Goal: Transaction & Acquisition: Book appointment/travel/reservation

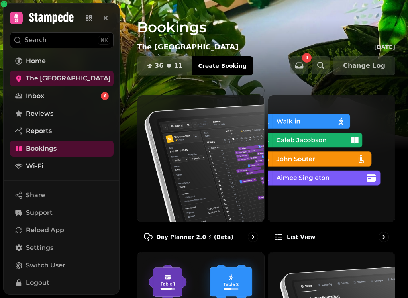
click at [217, 234] on p "Day Planner 2.0 ⚡ (Beta)" at bounding box center [194, 237] width 77 height 8
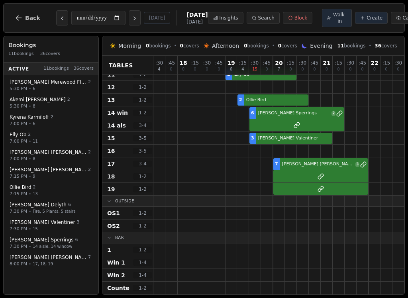
scroll to position [171, 0]
click at [355, 23] on button "Create" at bounding box center [371, 18] width 33 height 12
select select "****"
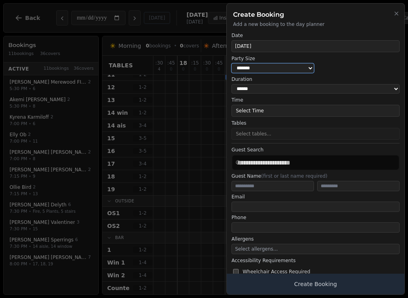
click at [288, 70] on select "* ***** * ****** * ****** * ****** * ****** * ****** * ****** * ****** * ******…" at bounding box center [272, 68] width 82 height 10
select select "*"
click at [301, 105] on button "Select Time" at bounding box center [315, 111] width 168 height 12
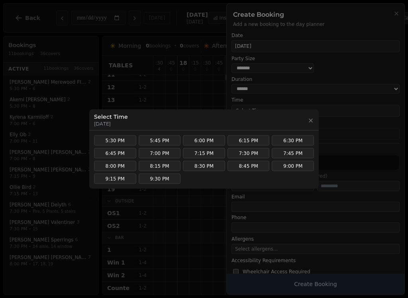
click at [299, 136] on button "6:30 PM" at bounding box center [292, 140] width 42 height 10
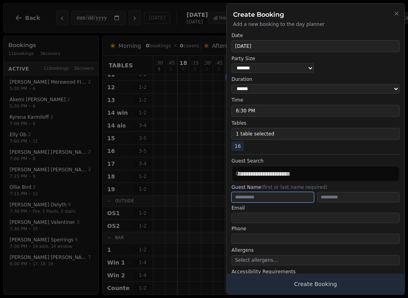
click at [272, 196] on input "text" at bounding box center [272, 197] width 82 height 10
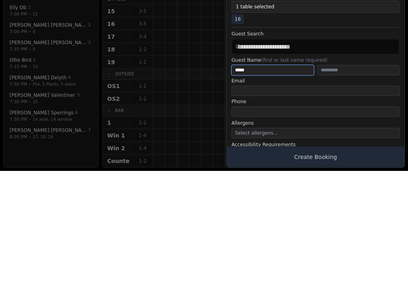
type input "*****"
click at [367, 192] on input "text" at bounding box center [358, 197] width 82 height 10
type input "*****"
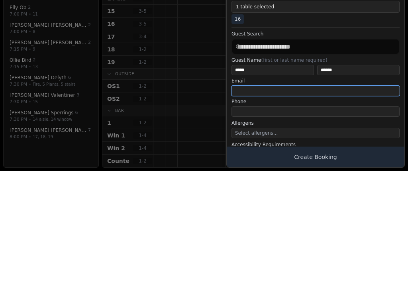
click at [276, 213] on input "email" at bounding box center [315, 218] width 168 height 10
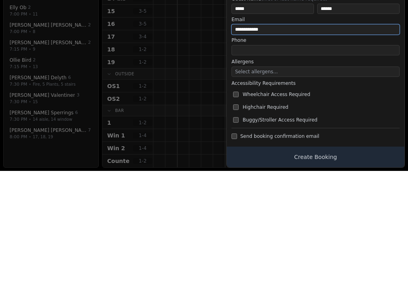
scroll to position [60, 0]
type input "**********"
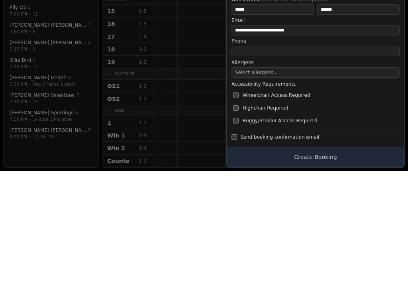
click at [294, 194] on button "Select allergens..." at bounding box center [315, 199] width 168 height 10
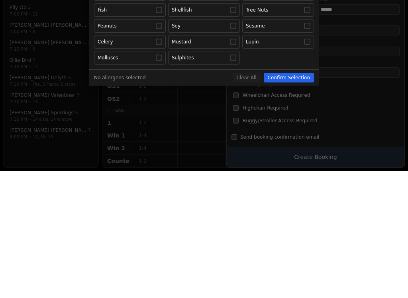
click at [312, 114] on button "Eggs" at bounding box center [278, 121] width 72 height 14
click at [250, 201] on div at bounding box center [204, 149] width 408 height 298
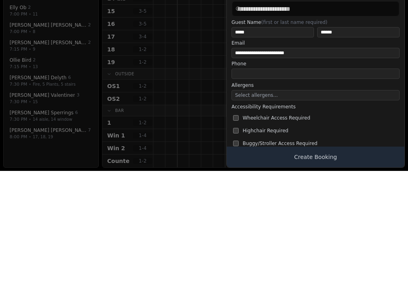
scroll to position [38, 0]
click at [298, 217] on button "Select allergens..." at bounding box center [315, 222] width 168 height 10
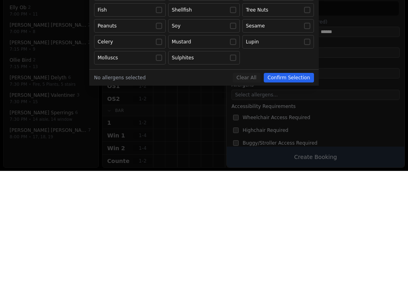
click at [309, 114] on button "Eggs" at bounding box center [278, 121] width 72 height 14
click at [251, 203] on div at bounding box center [204, 149] width 408 height 298
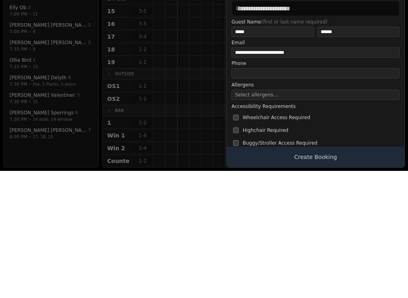
click at [261, 217] on button "Select allergens..." at bounding box center [315, 222] width 168 height 10
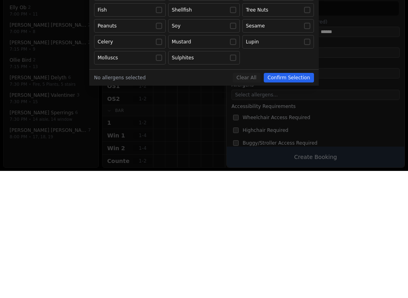
click at [311, 114] on button "Eggs" at bounding box center [278, 121] width 72 height 14
click at [249, 204] on div at bounding box center [204, 149] width 408 height 298
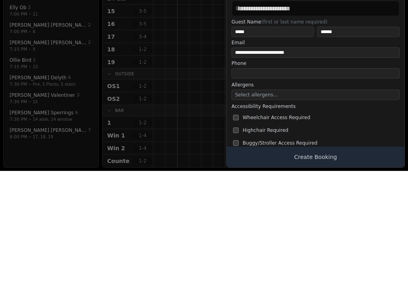
click at [336, 217] on button "Select allergens..." at bounding box center [315, 222] width 168 height 10
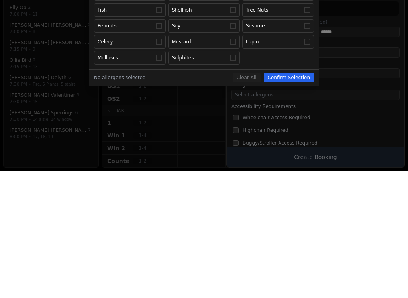
click at [247, 205] on div at bounding box center [204, 149] width 408 height 298
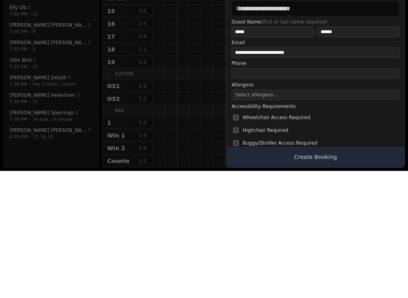
click at [256, 219] on span "Select allergens..." at bounding box center [256, 222] width 43 height 6
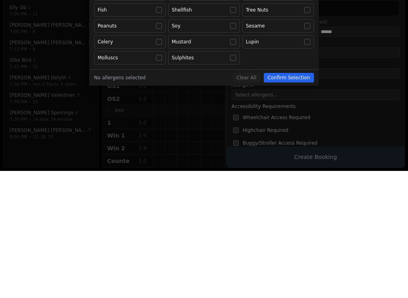
click at [304, 118] on div at bounding box center [307, 121] width 6 height 6
click at [250, 205] on div at bounding box center [204, 149] width 408 height 298
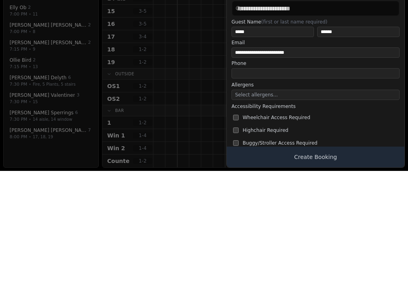
click at [288, 217] on button "Select allergens..." at bounding box center [315, 222] width 168 height 10
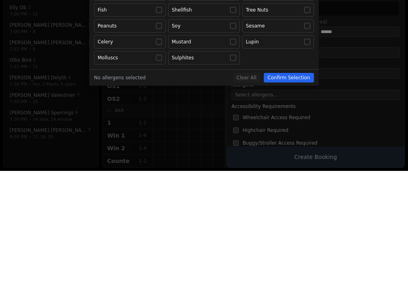
click at [251, 202] on div at bounding box center [204, 149] width 408 height 298
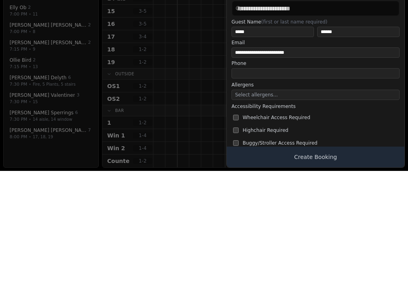
click at [261, 219] on span "Select allergens..." at bounding box center [256, 222] width 43 height 6
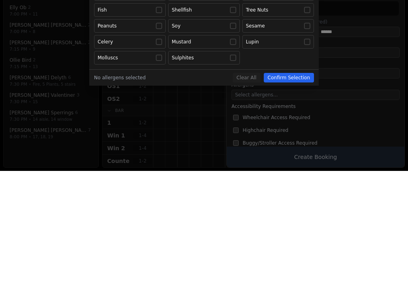
click at [251, 200] on div at bounding box center [204, 149] width 408 height 298
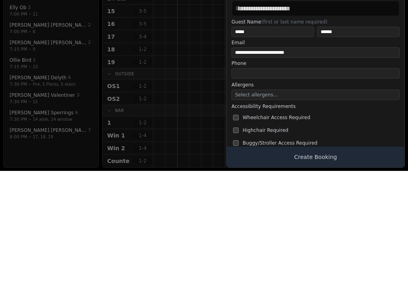
click at [246, 219] on span "Select allergens..." at bounding box center [256, 222] width 43 height 6
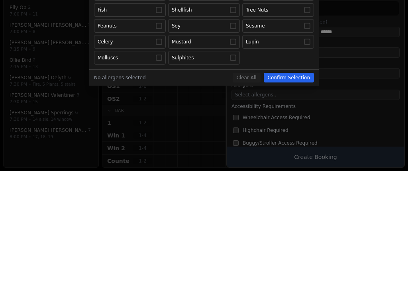
click at [313, 114] on button "Eggs" at bounding box center [278, 121] width 72 height 14
click at [247, 205] on div at bounding box center [204, 149] width 408 height 298
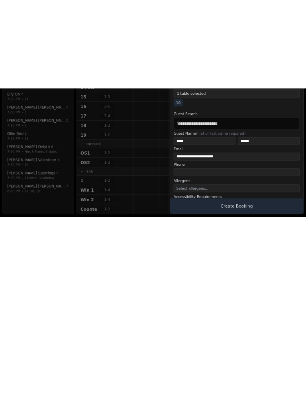
scroll to position [0, 0]
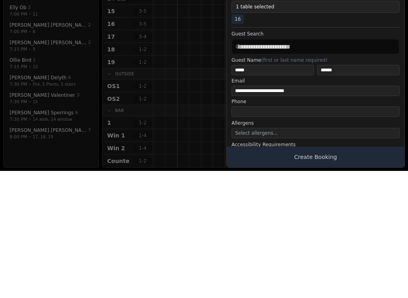
click at [271, 257] on span "Select allergens..." at bounding box center [256, 260] width 43 height 6
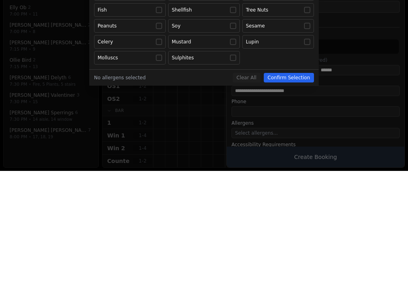
click at [313, 114] on button "Eggs" at bounding box center [278, 121] width 72 height 14
click at [254, 200] on div at bounding box center [204, 149] width 408 height 298
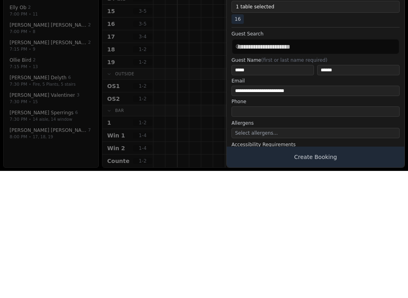
click at [259, 255] on button "Select allergens..." at bounding box center [315, 260] width 168 height 10
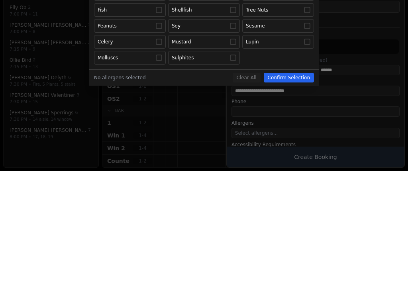
click at [252, 203] on div at bounding box center [204, 149] width 408 height 298
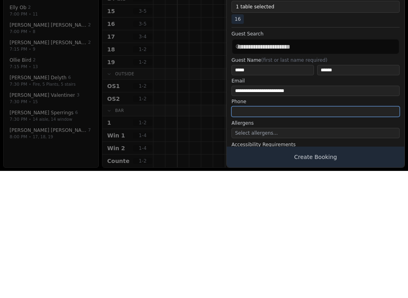
click at [331, 233] on input "tel" at bounding box center [315, 238] width 168 height 10
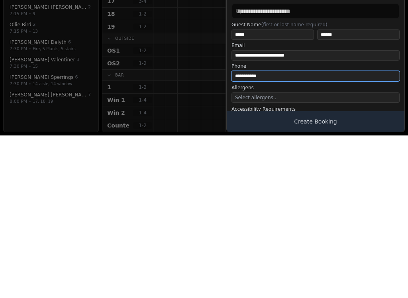
type input "**********"
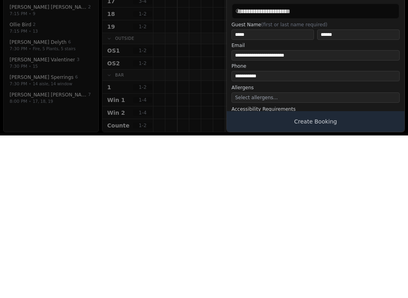
click at [333, 273] on button "Create Booking" at bounding box center [314, 283] width 177 height 21
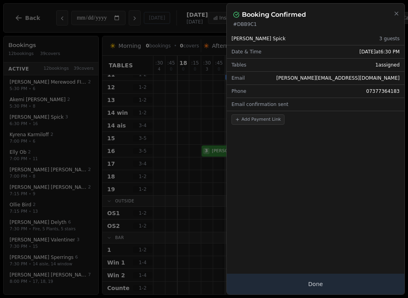
click at [313, 285] on button "Done" at bounding box center [314, 283] width 177 height 21
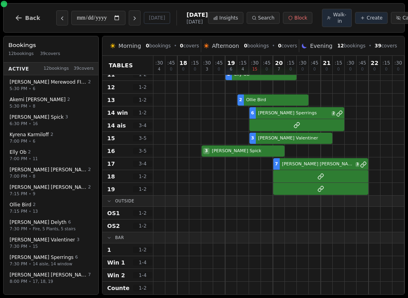
scroll to position [63, 0]
